Goal: Find specific page/section: Locate a particular part of the current website

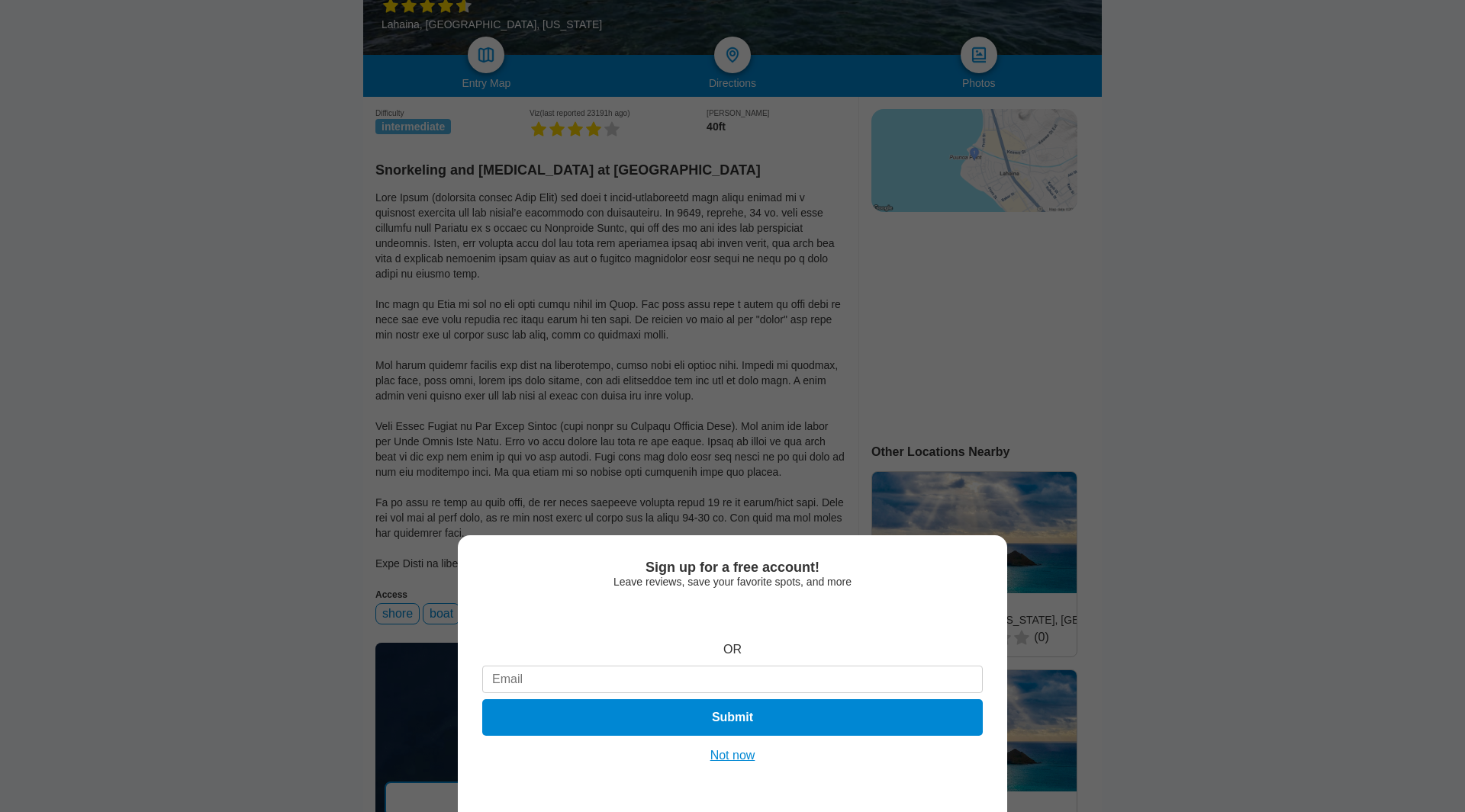
click at [733, 757] on button "Not now" at bounding box center [733, 755] width 54 height 15
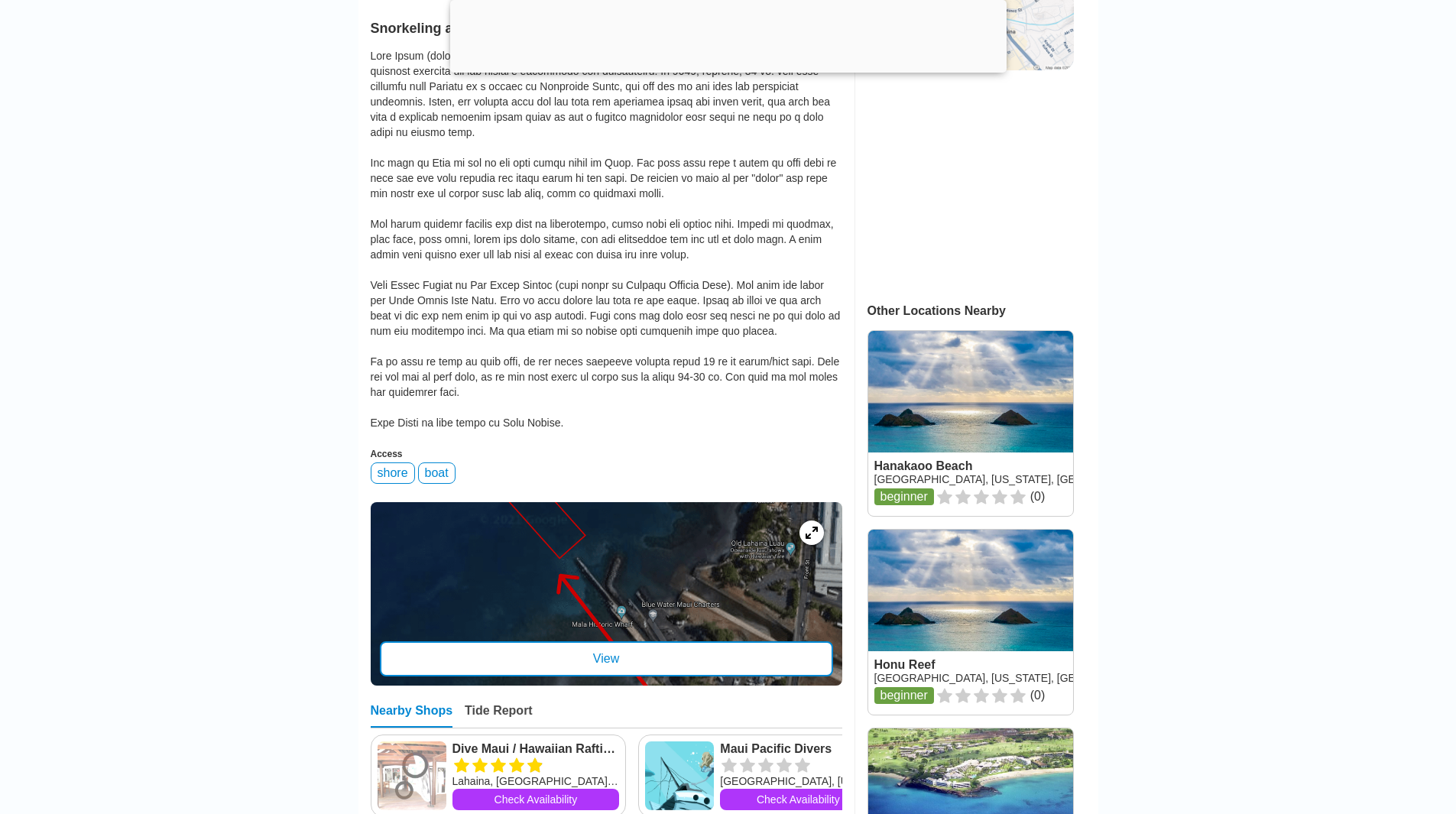
scroll to position [459, 0]
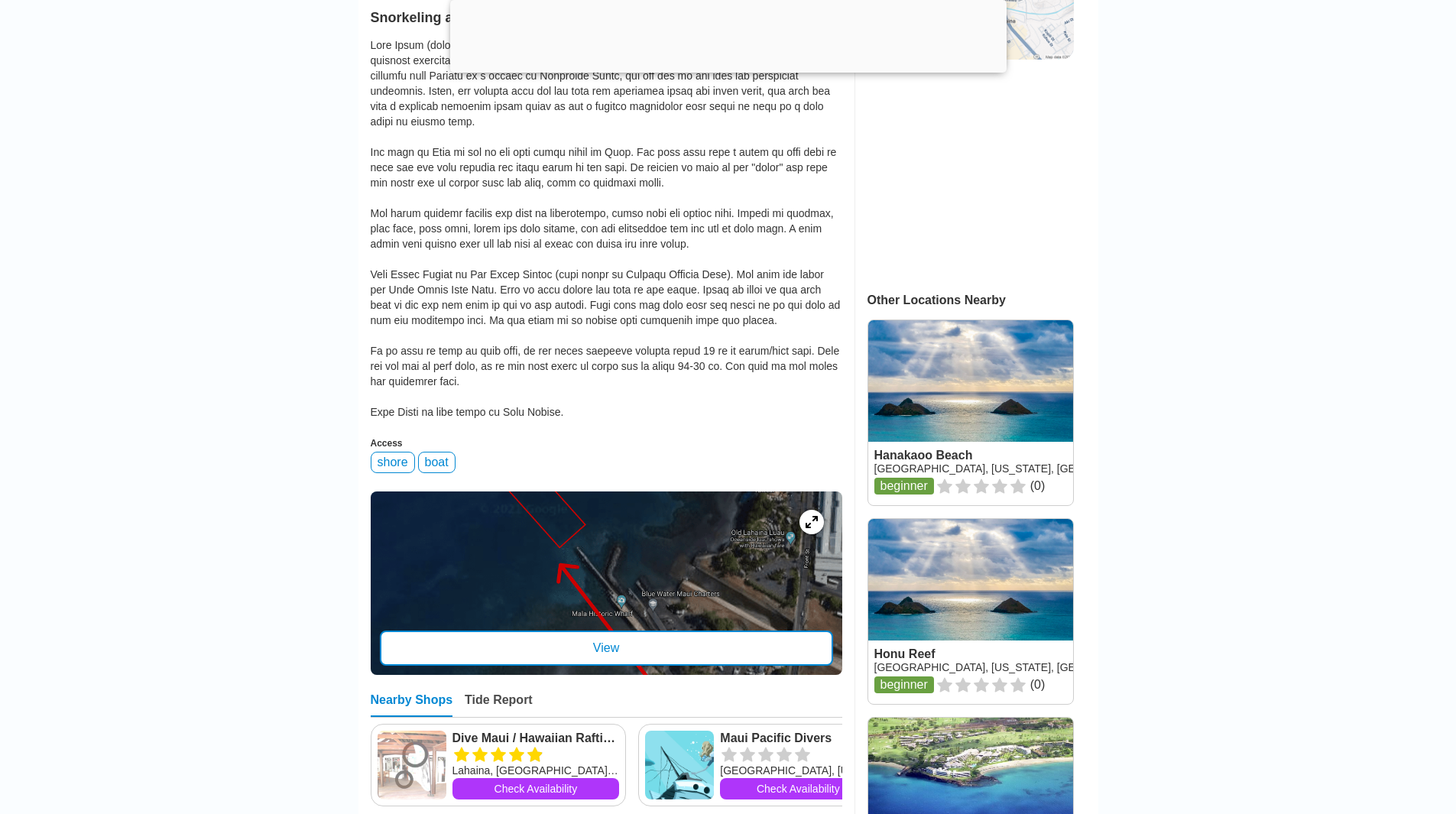
click at [638, 653] on div "View" at bounding box center [606, 648] width 453 height 35
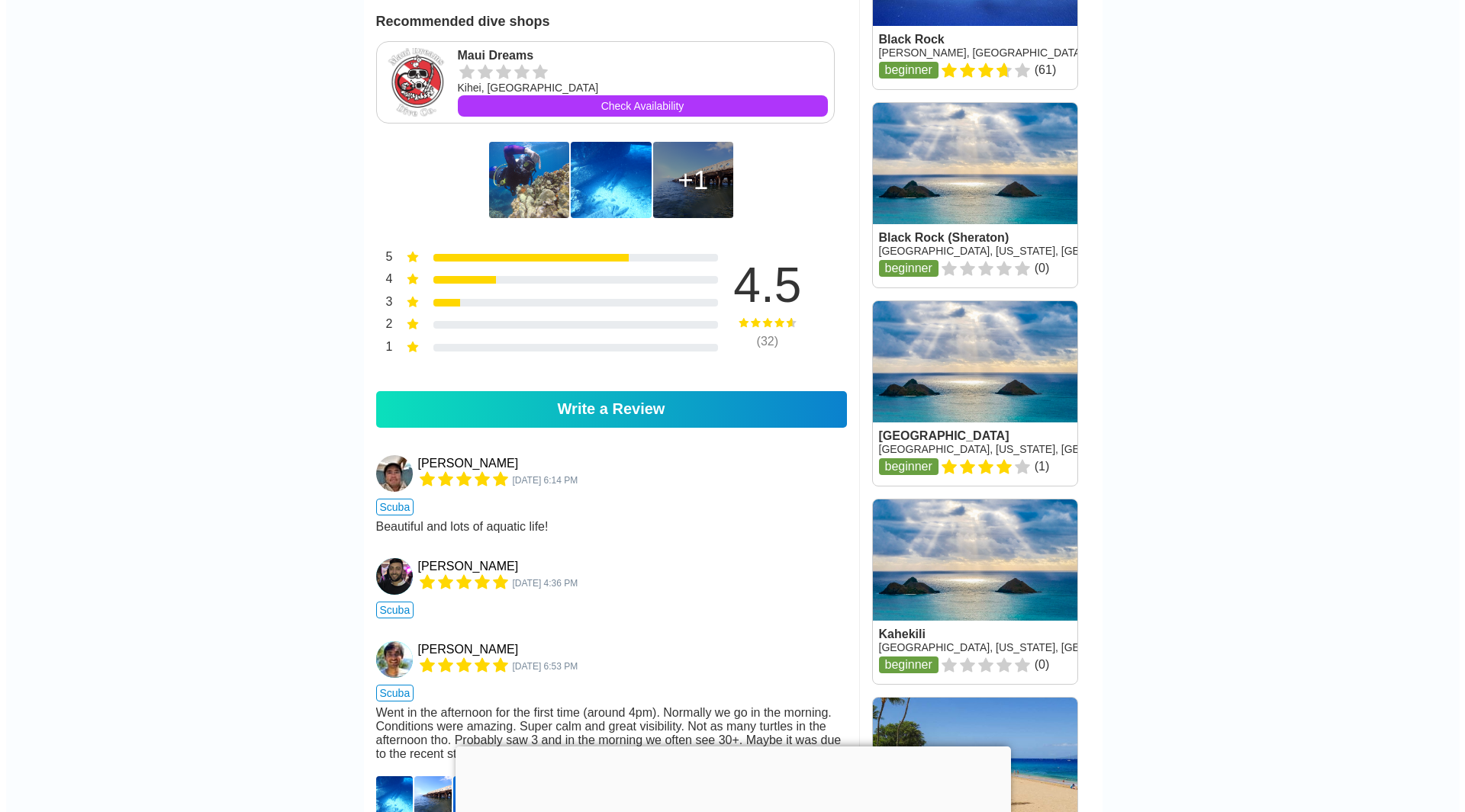
scroll to position [1296, 0]
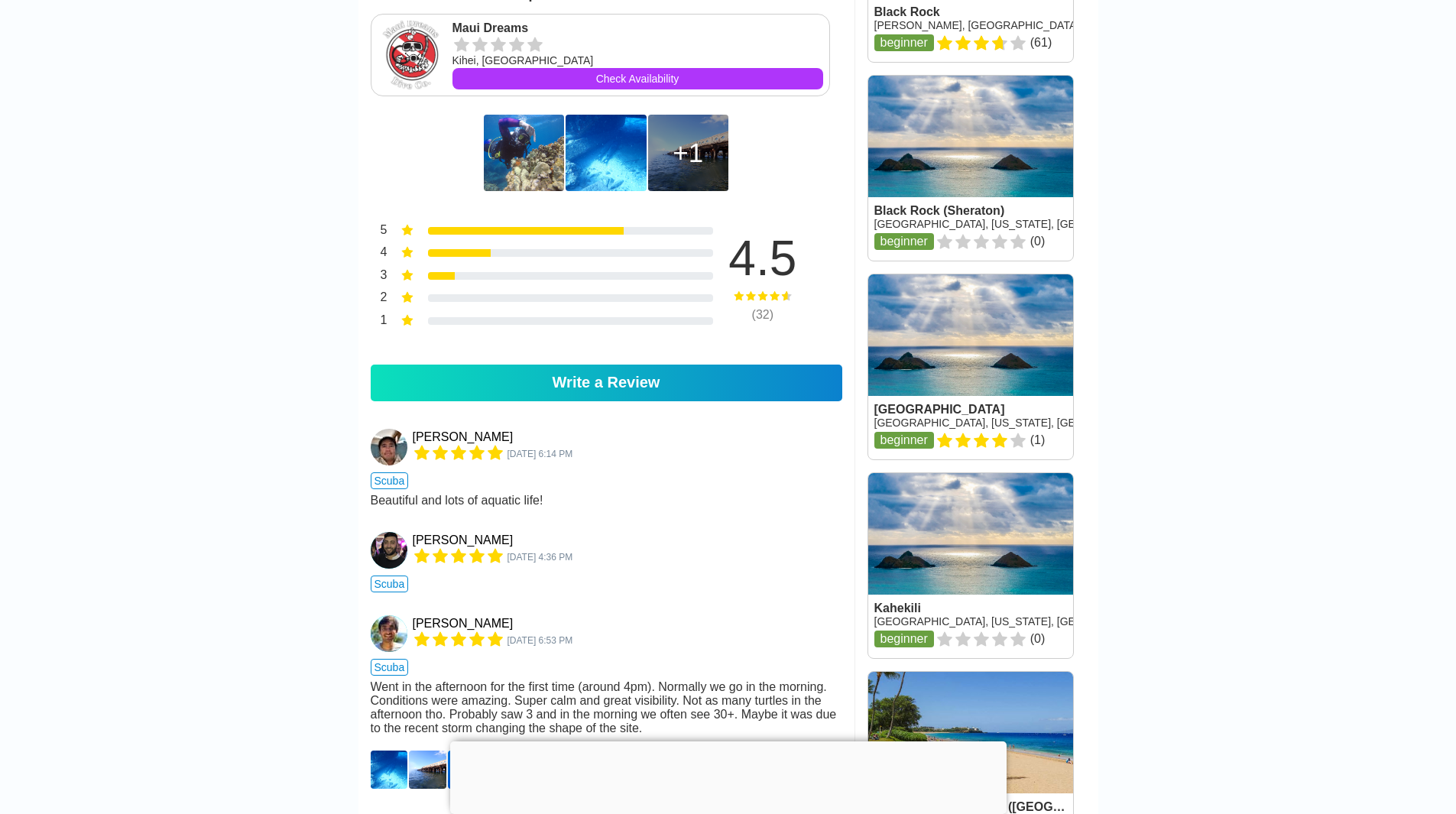
click at [521, 191] on img at bounding box center [524, 153] width 80 height 77
